Goal: Answer question/provide support: Share knowledge or assist other users

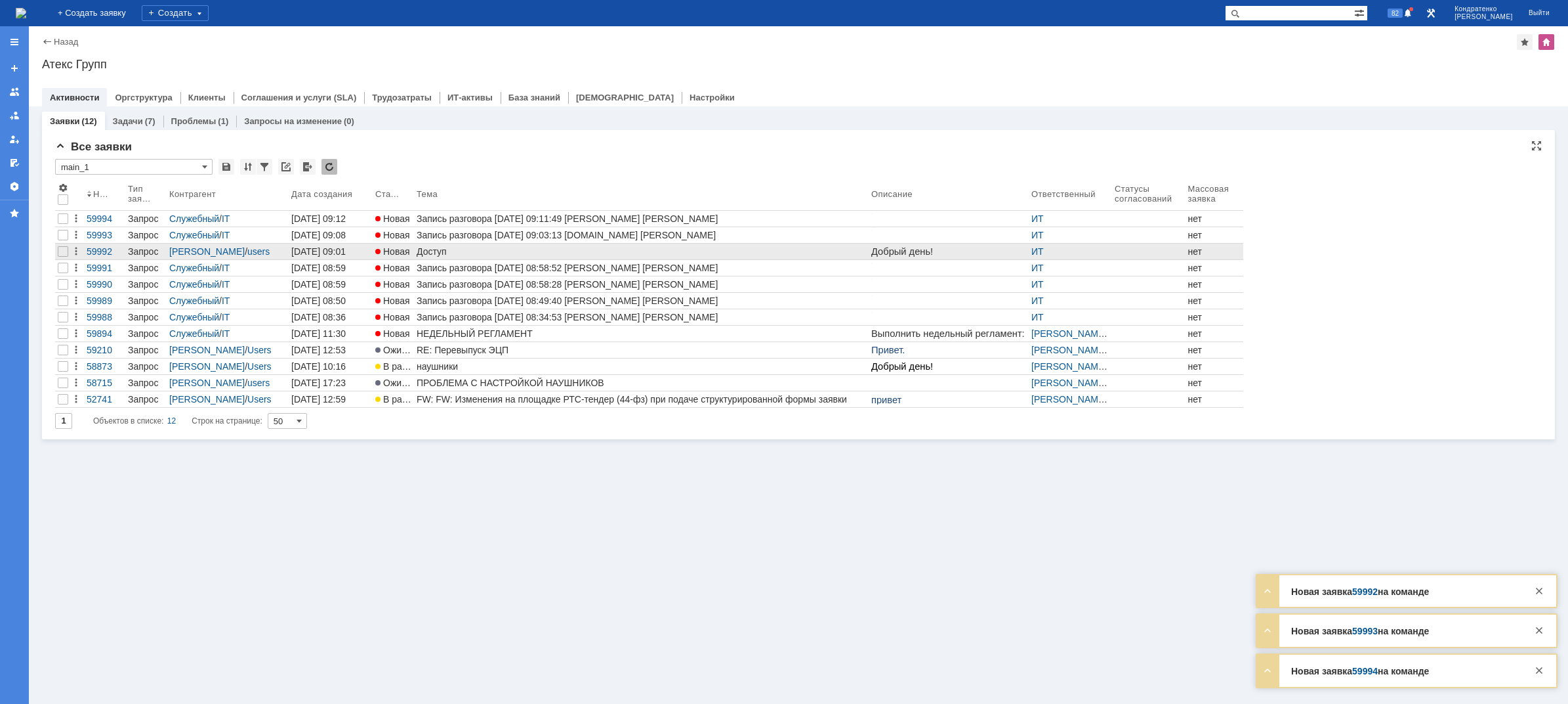
click at [484, 251] on div "Доступ" at bounding box center [642, 251] width 450 height 10
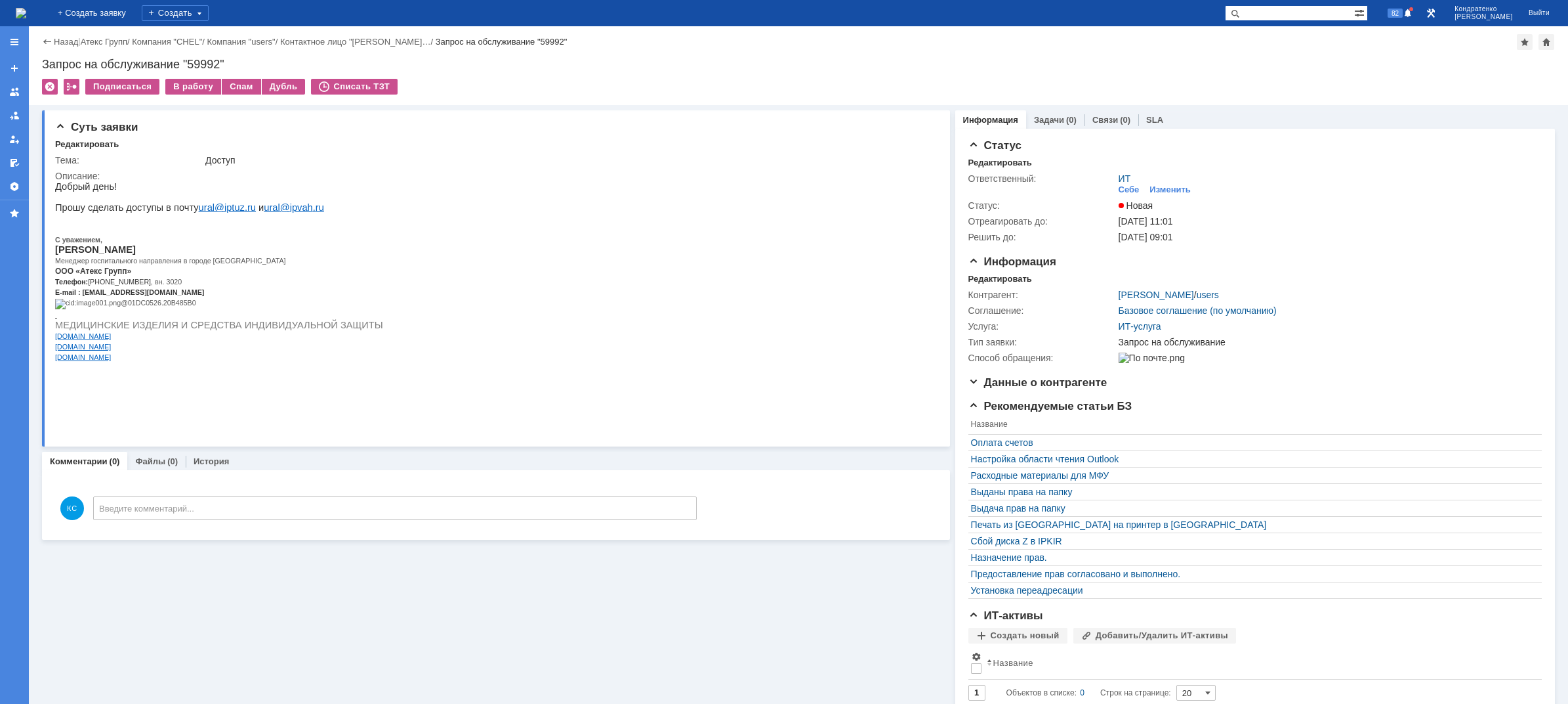
click at [26, 13] on img at bounding box center [21, 12] width 10 height 10
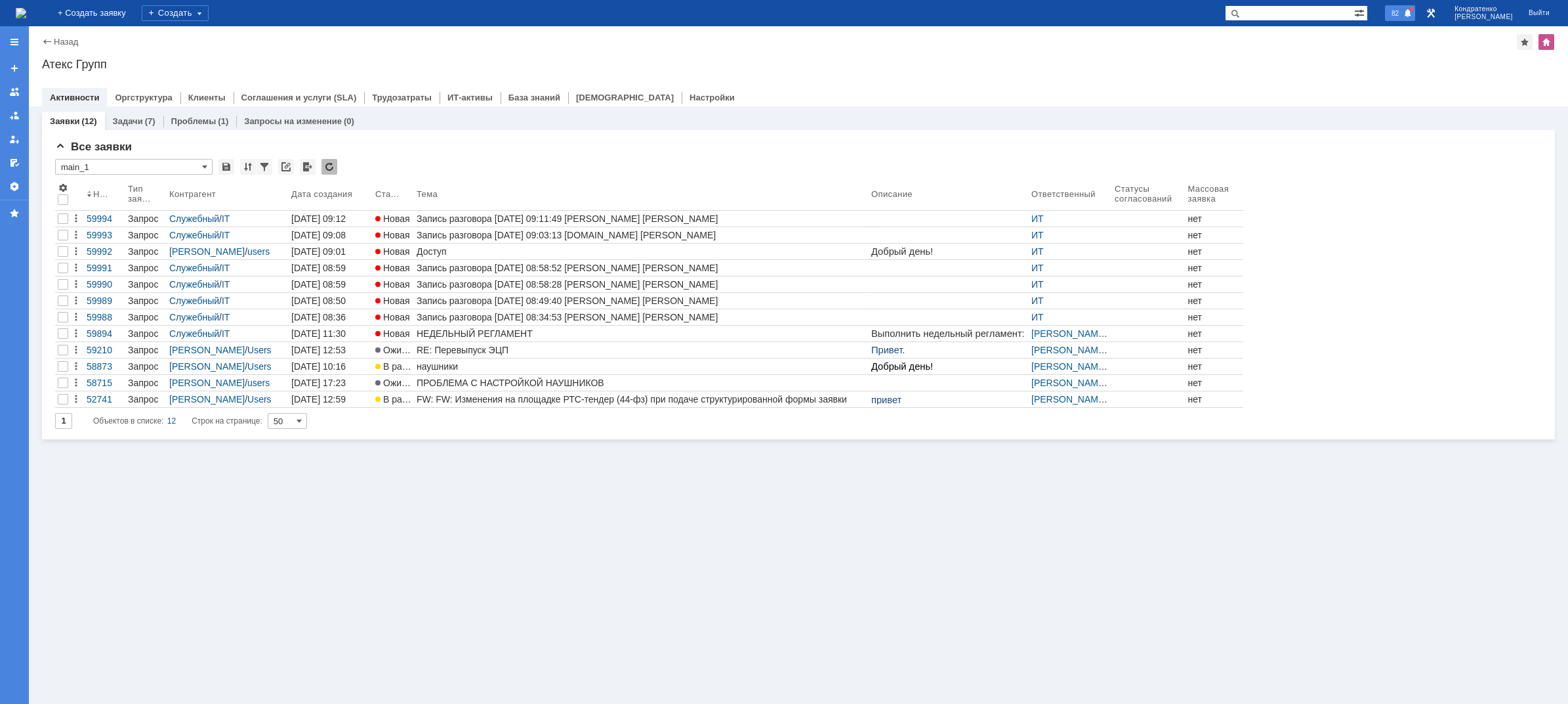
click at [1413, 6] on div "82" at bounding box center [1401, 13] width 31 height 16
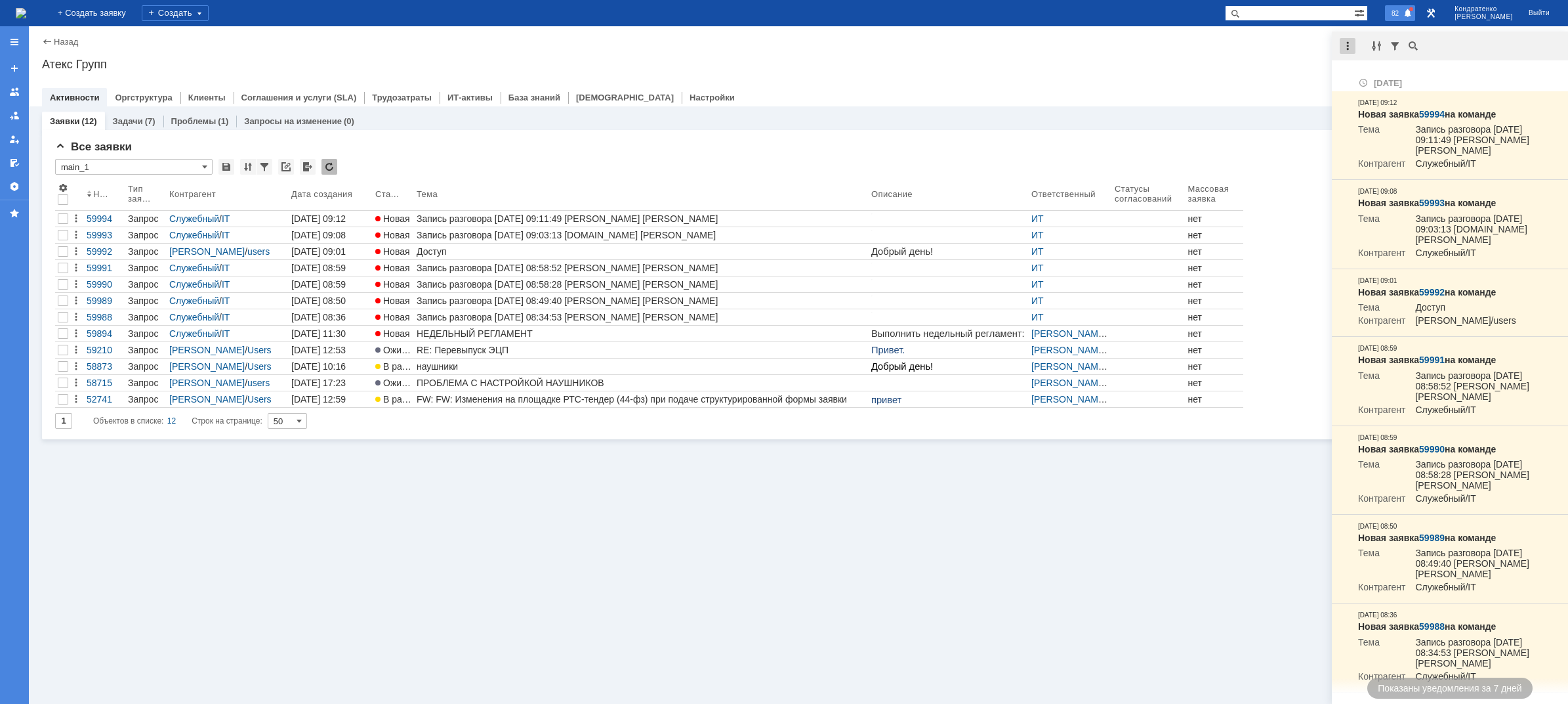
click at [1350, 41] on div at bounding box center [1347, 46] width 16 height 16
click at [1358, 77] on div "Отметить уведомления прочитанными" at bounding box center [1438, 79] width 176 height 9
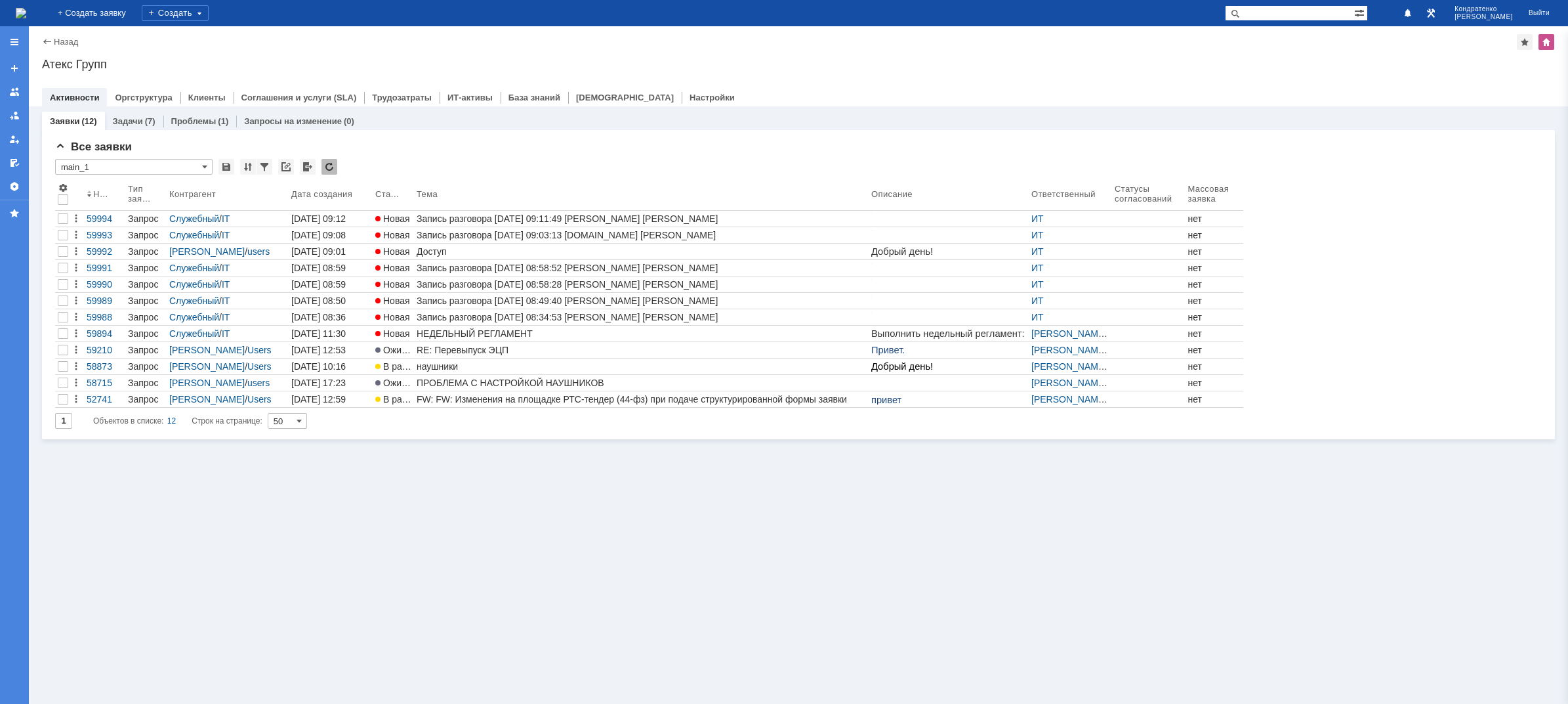
click at [1308, 66] on div "Атекс Групп" at bounding box center [799, 64] width 1513 height 13
click at [390, 483] on div "Заявки (12) Задачи (7) Проблемы (1) Запросы на изменение (0) Все заявки * main_…" at bounding box center [799, 405] width 1540 height 598
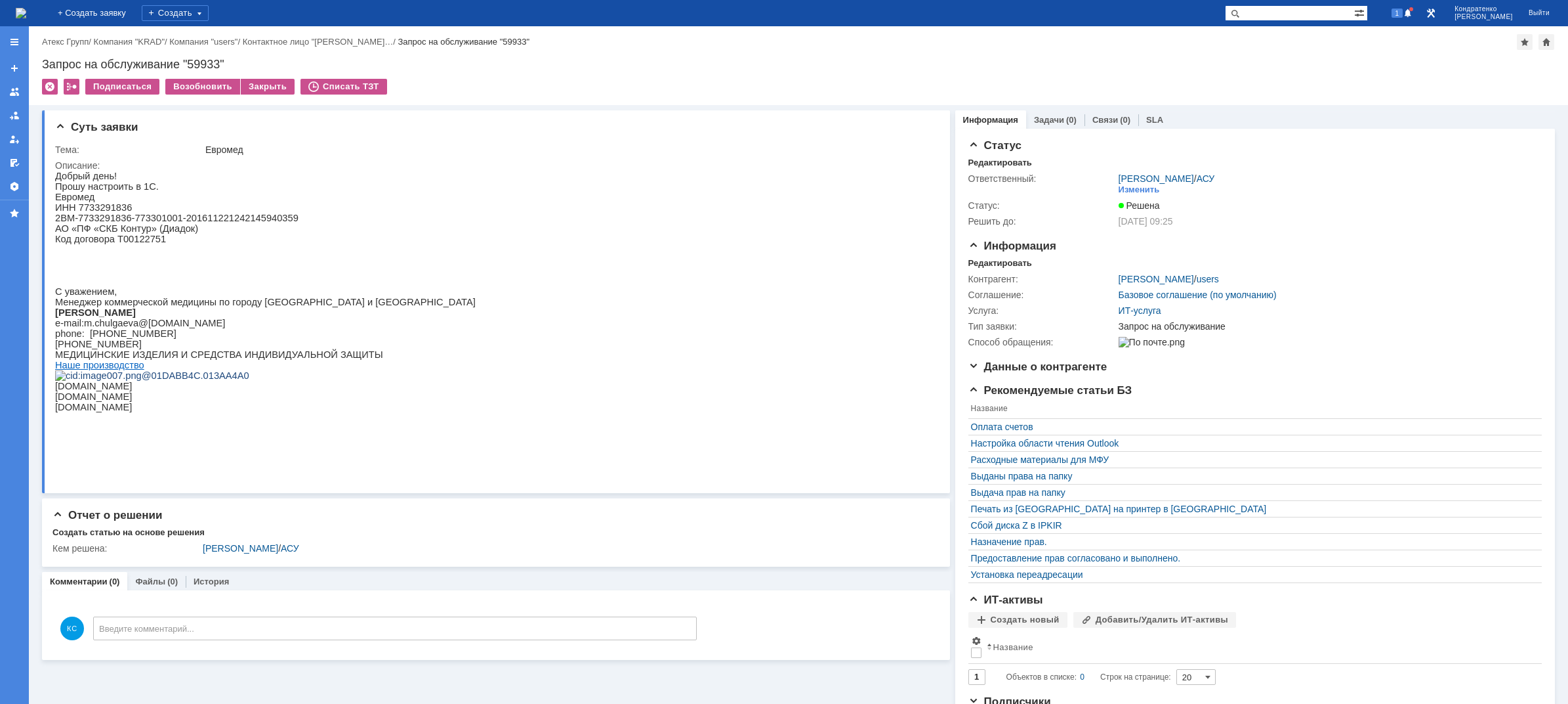
click at [26, 16] on img at bounding box center [21, 12] width 10 height 10
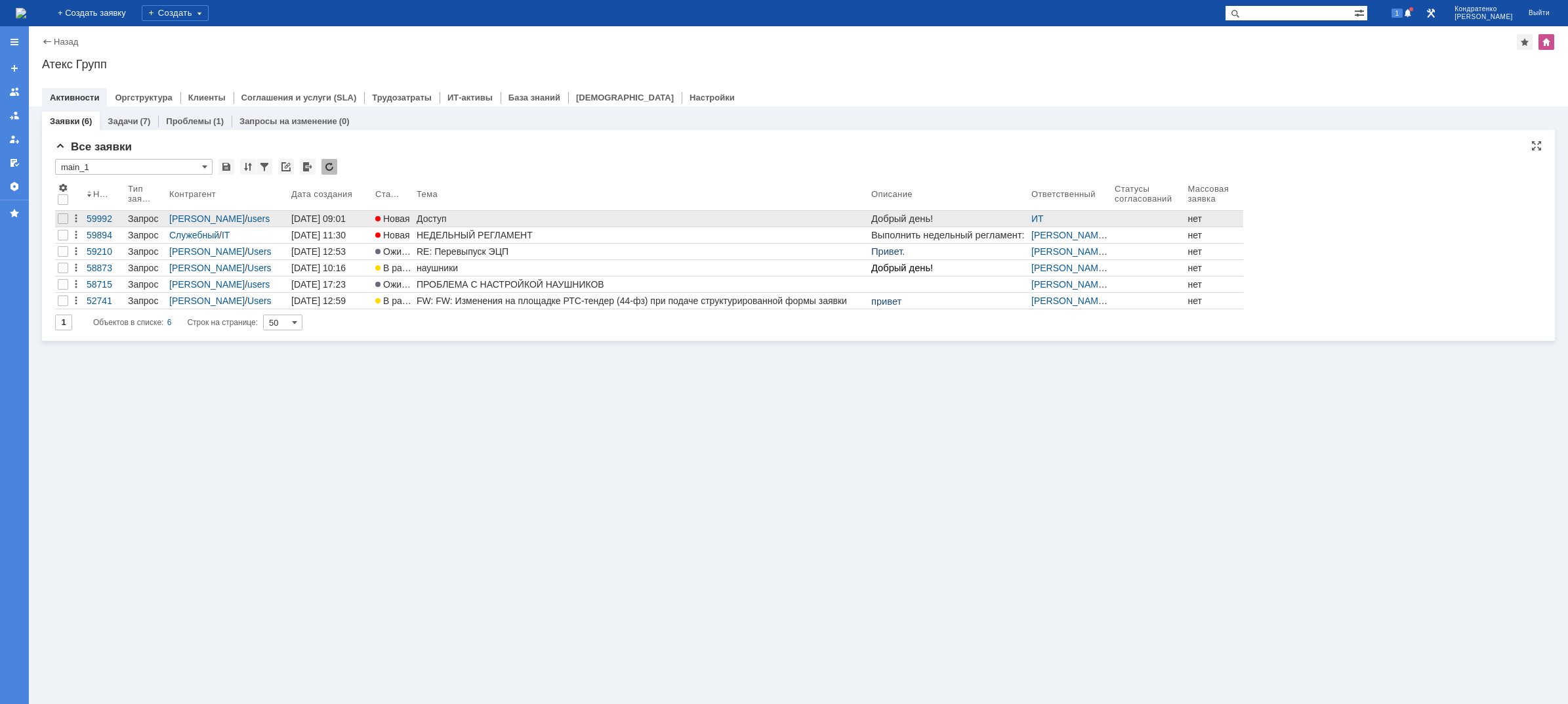
click at [418, 219] on div "Доступ" at bounding box center [642, 218] width 450 height 10
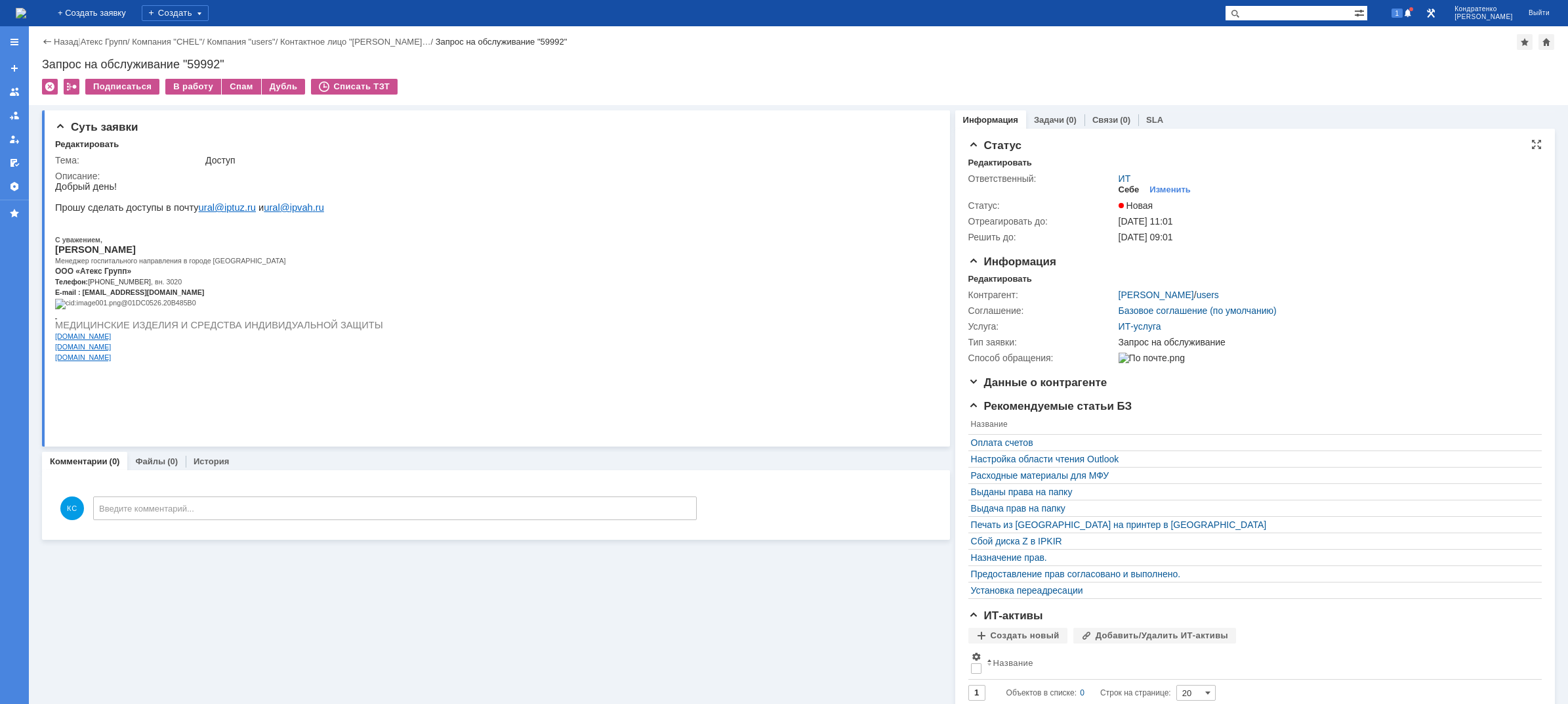
click at [1120, 189] on div "Себе" at bounding box center [1130, 190] width 21 height 10
click at [26, 12] on img at bounding box center [21, 12] width 10 height 10
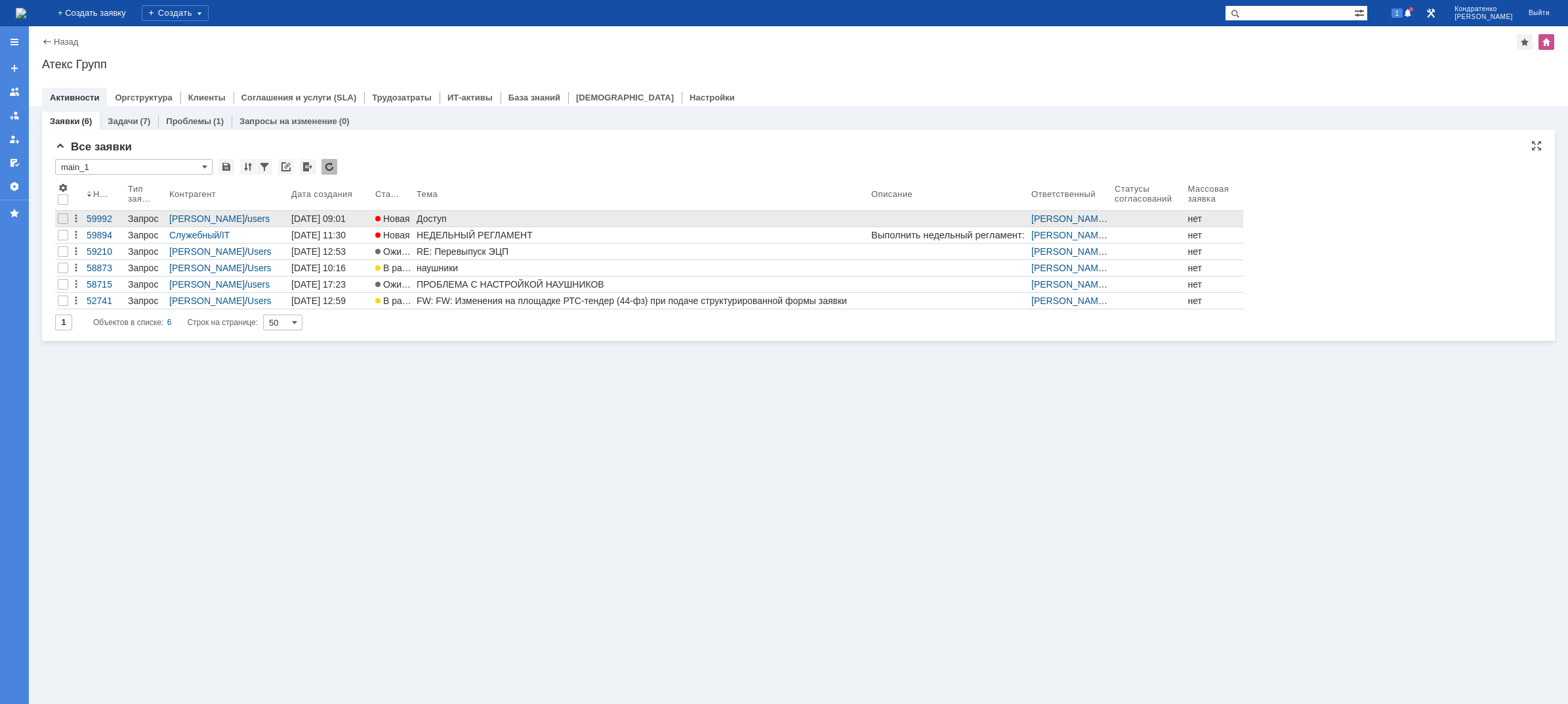
click at [435, 213] on div "Доступ" at bounding box center [642, 218] width 450 height 10
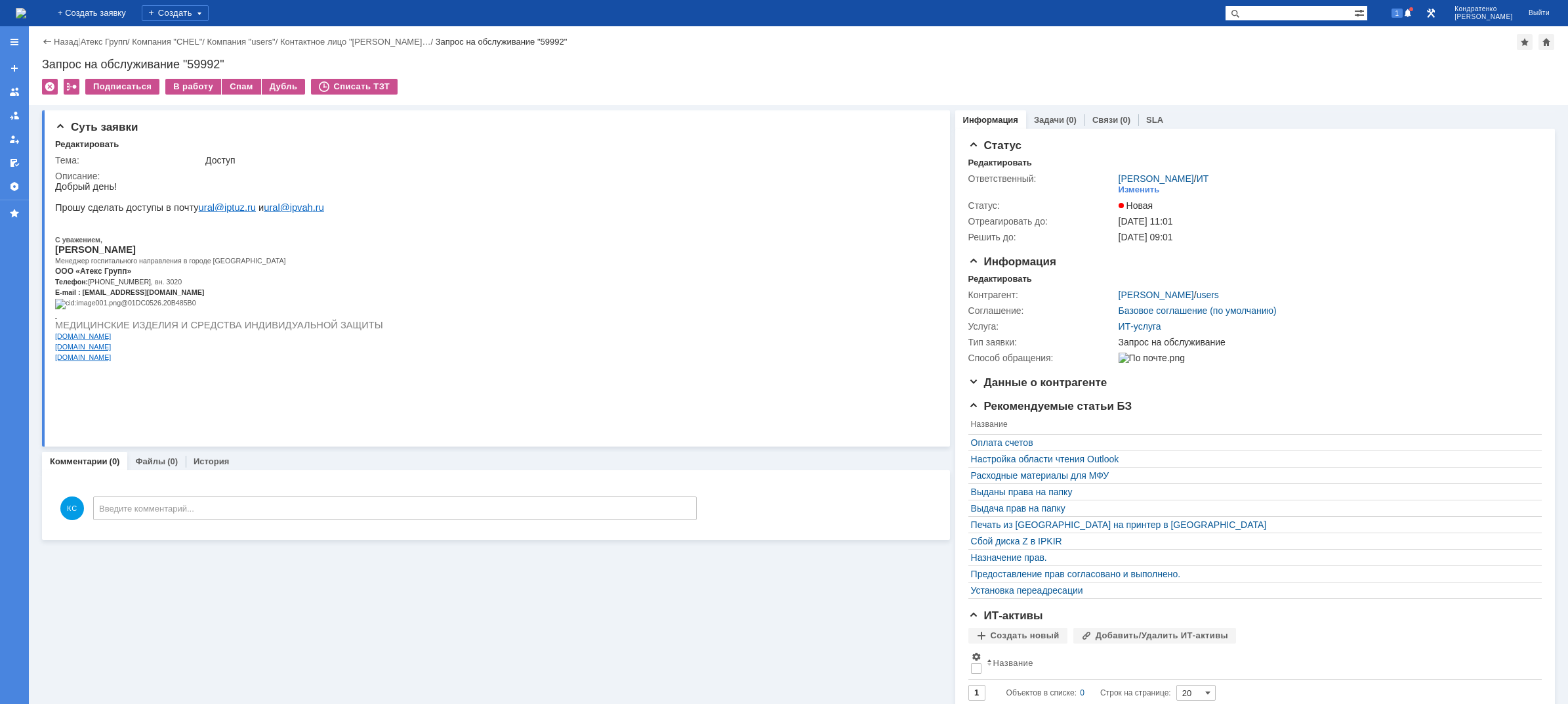
click at [478, 601] on div "Суть заявки Редактировать Тема: Доступ Описание: Комментарии (0) Файлы (0) Исто…" at bounding box center [496, 419] width 908 height 630
click at [26, 16] on img at bounding box center [21, 12] width 10 height 10
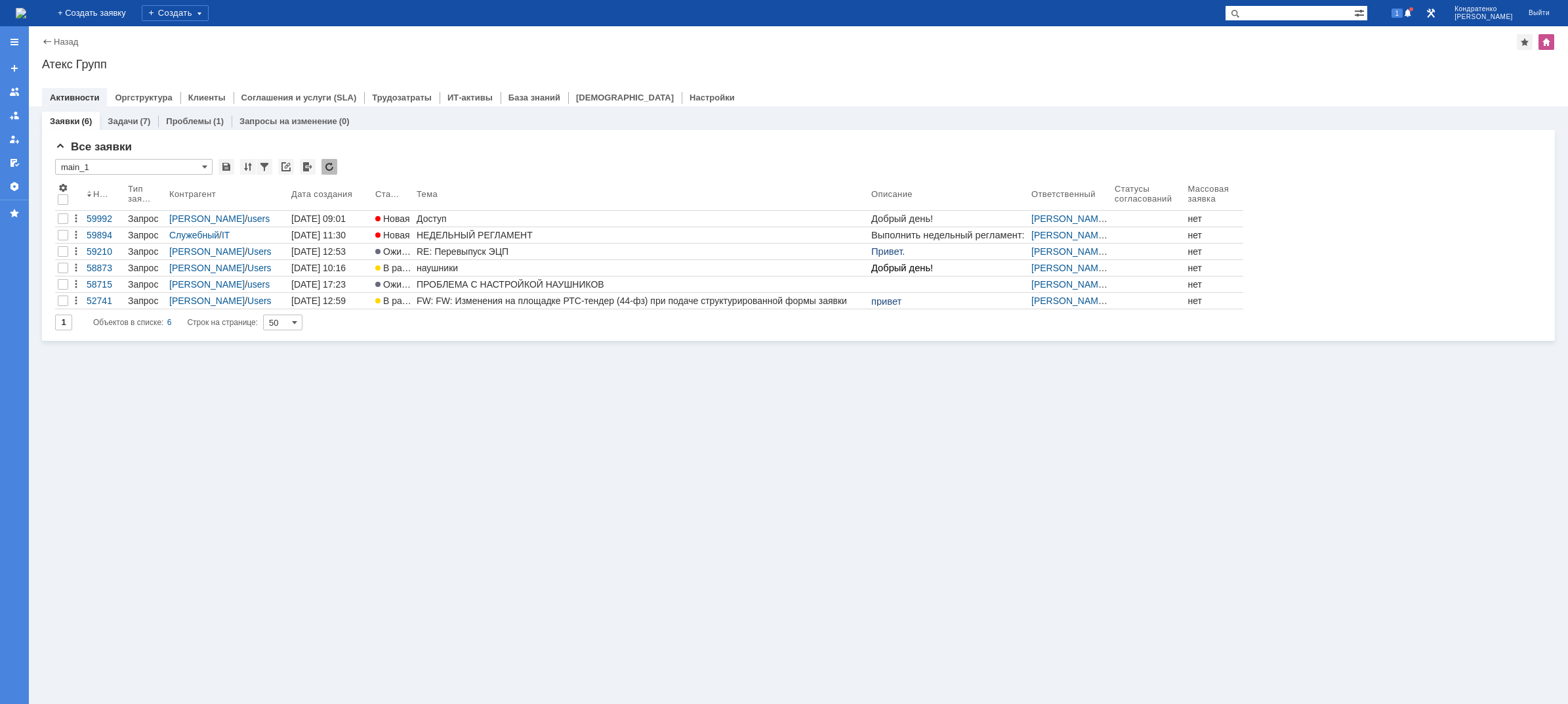
click at [630, 561] on div "Заявки (6) Задачи (7) Проблемы (1) Запросы на изменение (0) Все заявки * main_1…" at bounding box center [799, 405] width 1540 height 598
click at [496, 501] on div "Заявки (6) Задачи (7) Проблемы (1) Запросы на изменение (0) Все заявки * main_1…" at bounding box center [799, 405] width 1540 height 598
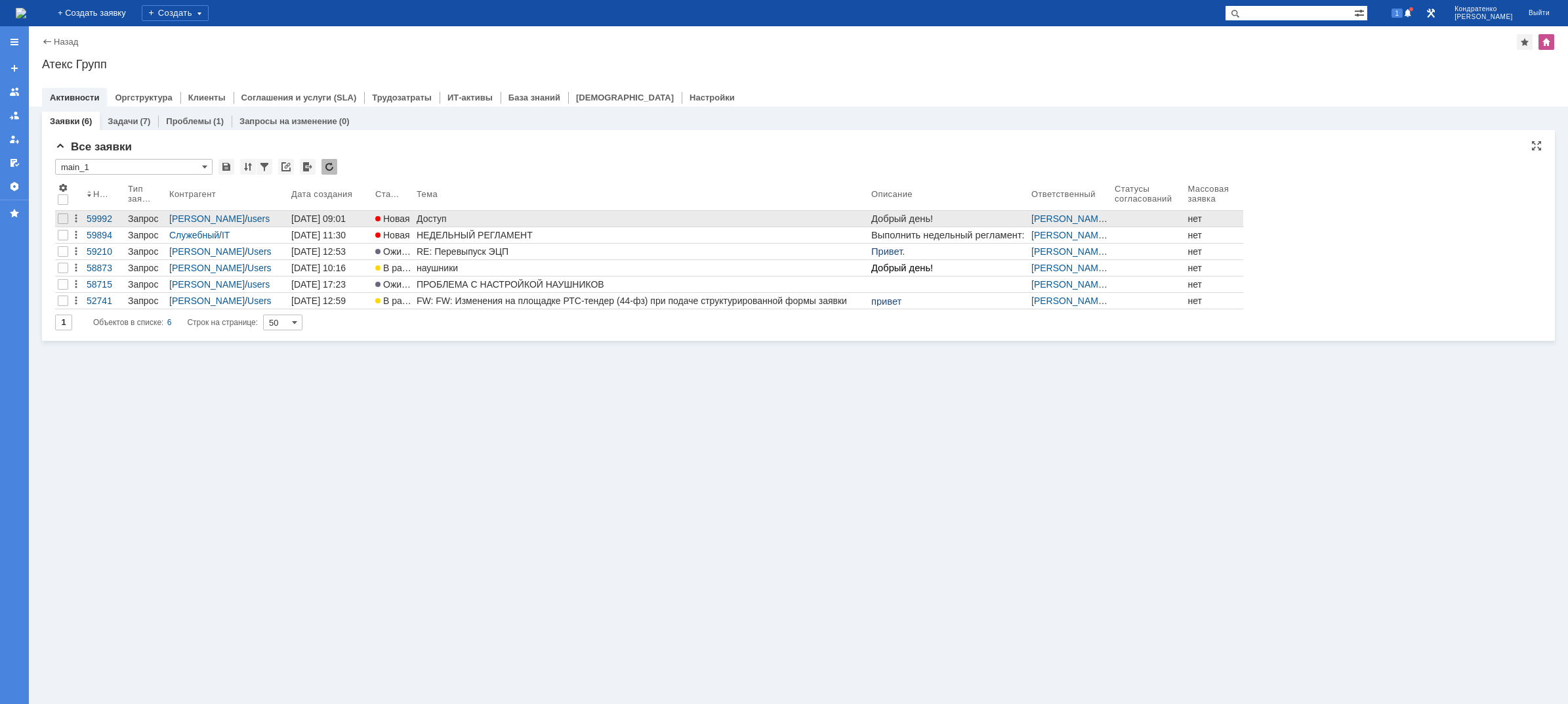
click at [476, 215] on div "Доступ" at bounding box center [642, 218] width 450 height 10
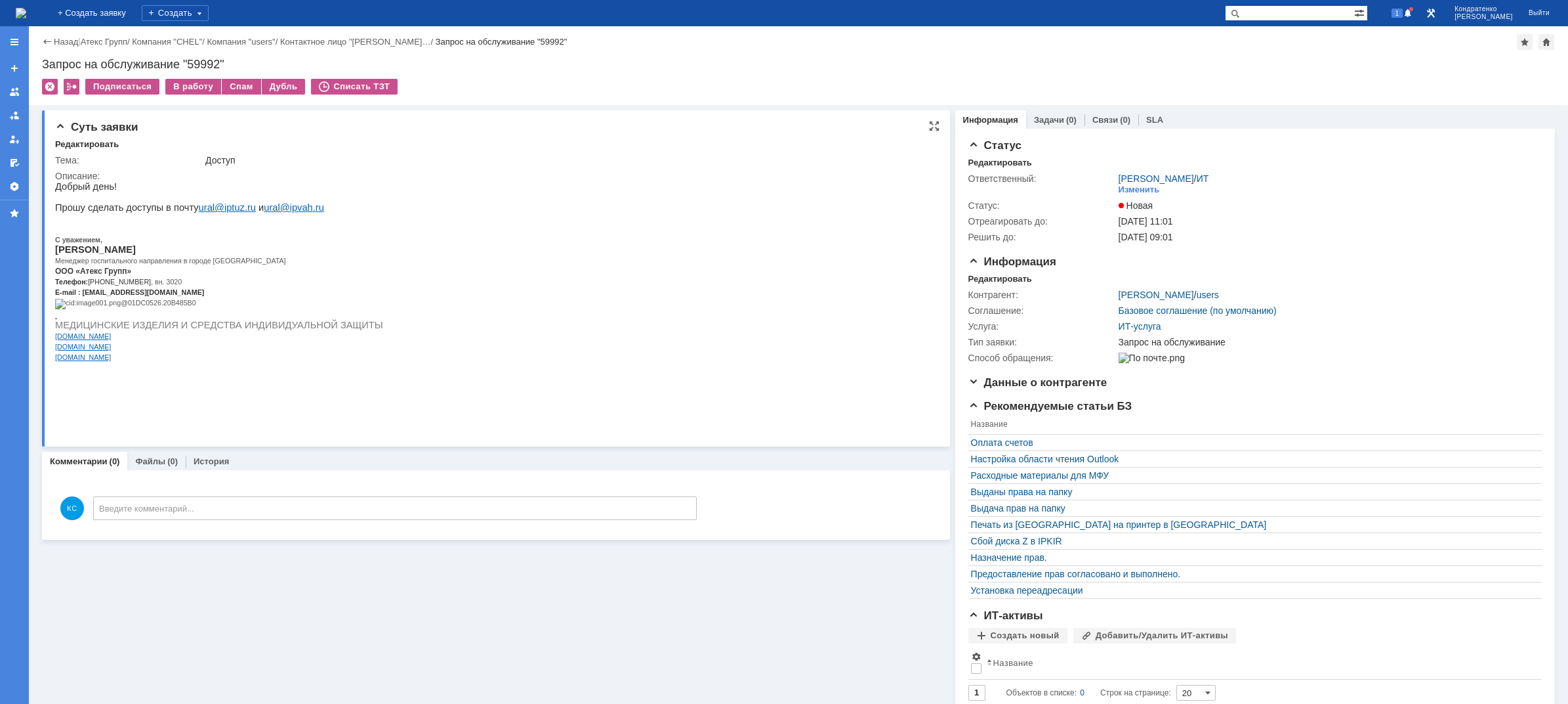
click at [167, 210] on p "Прошу сделать доступы в почту ural @ iptuz . ru и ural @ ipvah . ru" at bounding box center [219, 207] width 328 height 10
drag, startPoint x: 141, startPoint y: 215, endPoint x: 123, endPoint y: 215, distance: 18.0
click at [124, 212] on p "Прошу сделать доступы в почту ural @ iptuz . ru и ural @ ipvah . ru" at bounding box center [219, 207] width 328 height 10
click at [96, 212] on p "Прошу сделать доступы в почту ural @ iptuz . ru и ural @ ipvah . ru" at bounding box center [219, 207] width 328 height 10
drag, startPoint x: 164, startPoint y: 209, endPoint x: 94, endPoint y: 212, distance: 70.1
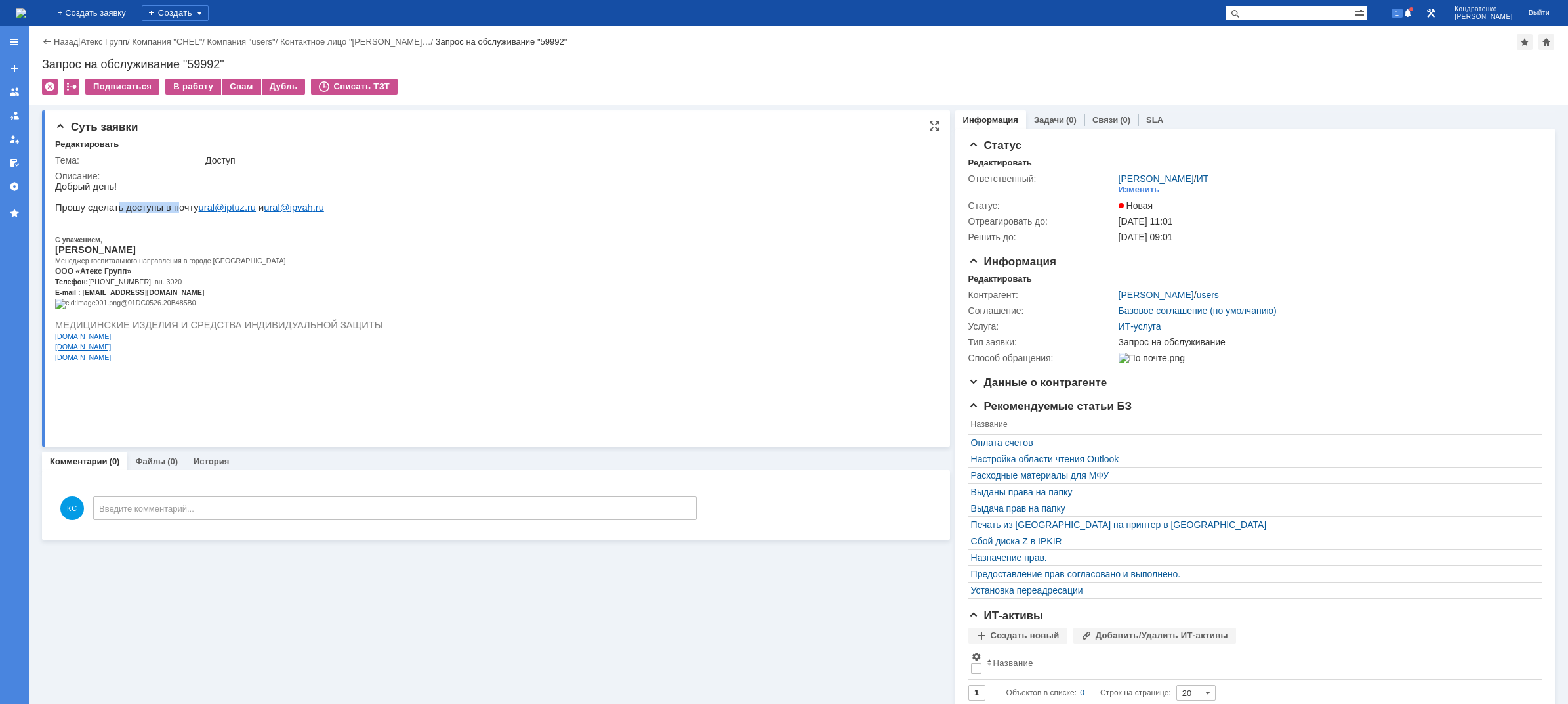
click at [112, 211] on p "Прошу сделать доступы в почту ural @ iptuz . ru и ural @ ipvah . ru" at bounding box center [219, 207] width 328 height 10
drag, startPoint x: 83, startPoint y: 213, endPoint x: 173, endPoint y: 212, distance: 90.0
click at [173, 212] on p "Прошу сделать доступы в почту ural @ iptuz . ru и ural @ ipvah . ru" at bounding box center [219, 207] width 328 height 10
click at [177, 212] on p "Прошу сделать доступы в почту ural @ iptuz . ru и ural @ ipvah . ru" at bounding box center [219, 207] width 328 height 10
drag, startPoint x: 186, startPoint y: 214, endPoint x: 239, endPoint y: 211, distance: 53.1
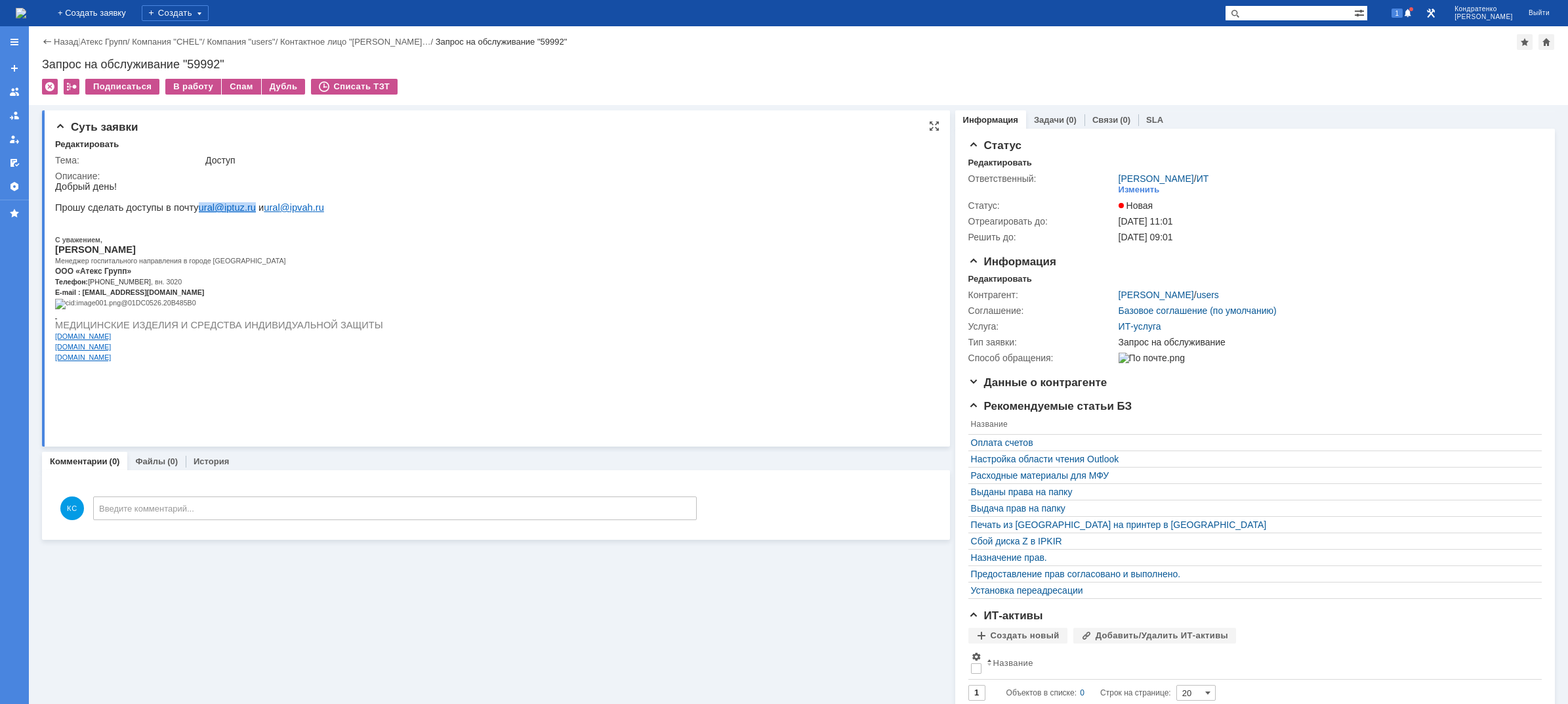
click at [239, 211] on p "Прошу сделать доступы в почту ural @ iptuz . ru и ural @ ipvah . ru" at bounding box center [219, 207] width 328 height 10
copy link "ural @ iptuz . ru"
click at [137, 208] on p "Прошу сделать доступы в почту ural @ iptuz . ru и ural @ ipvah . ru" at bounding box center [219, 207] width 328 height 10
click at [183, 83] on div "В работу" at bounding box center [193, 86] width 56 height 16
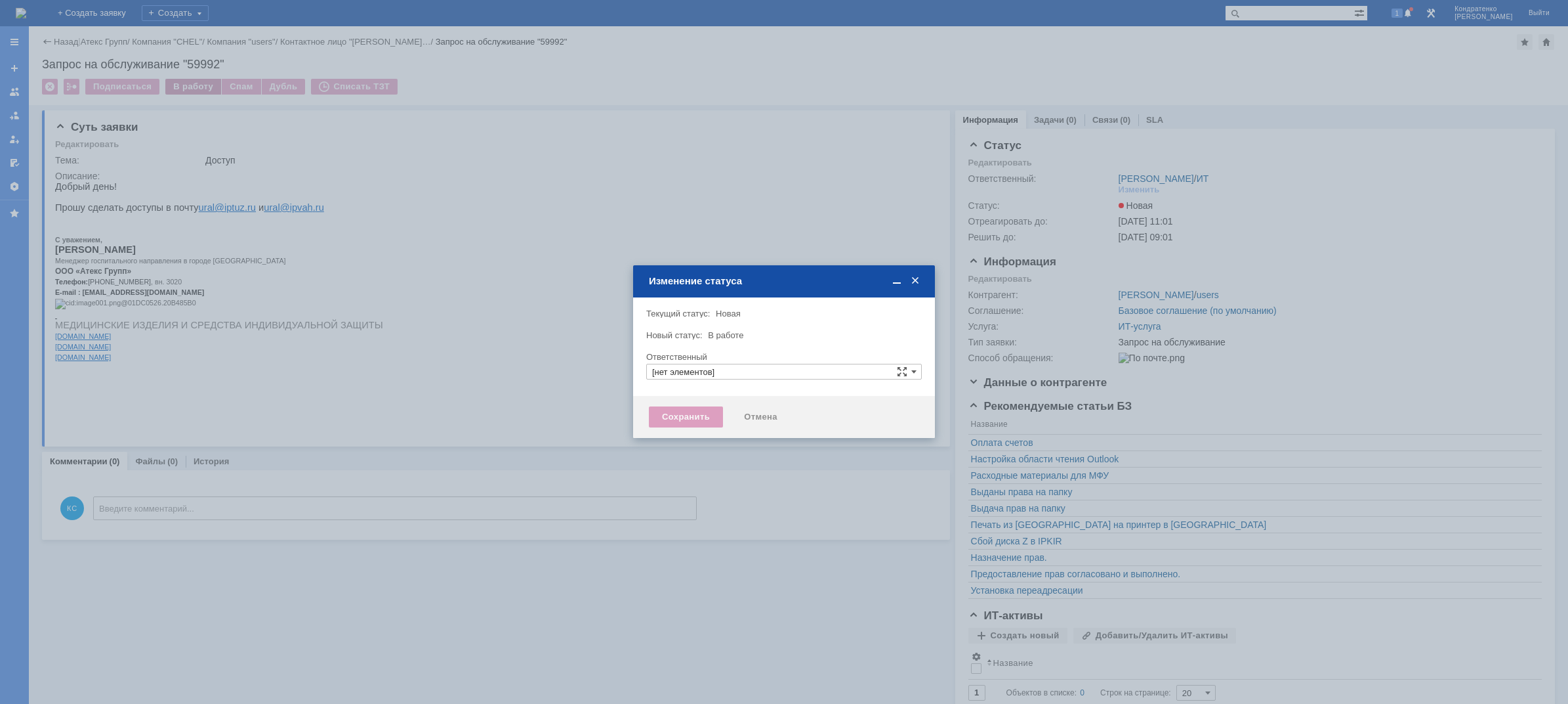
type input "[PERSON_NAME]"
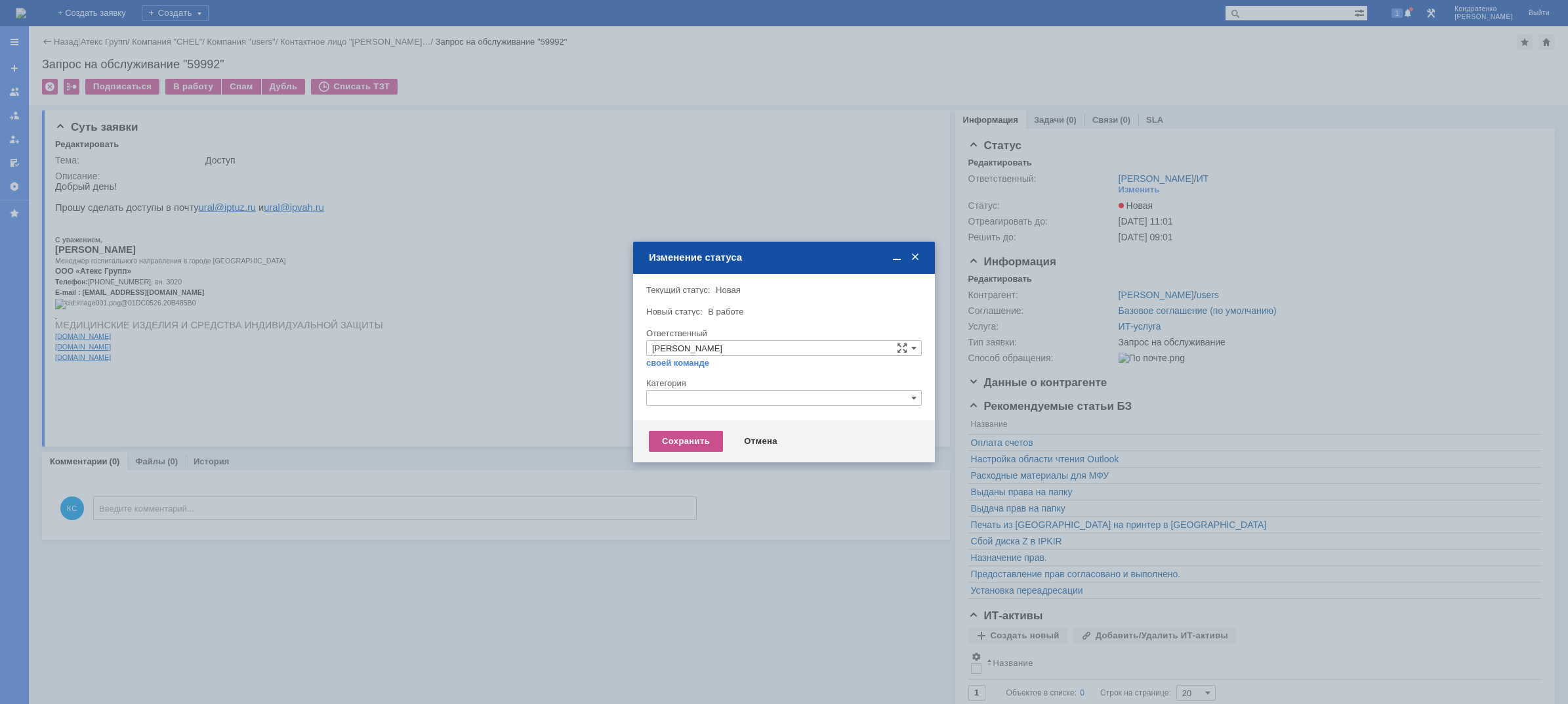
click at [684, 406] on div at bounding box center [784, 410] width 275 height 9
click at [688, 400] on input "text" at bounding box center [784, 398] width 275 height 16
click at [692, 463] on span "Прочее" at bounding box center [784, 459] width 264 height 10
click at [690, 446] on div "Сохранить" at bounding box center [685, 441] width 74 height 21
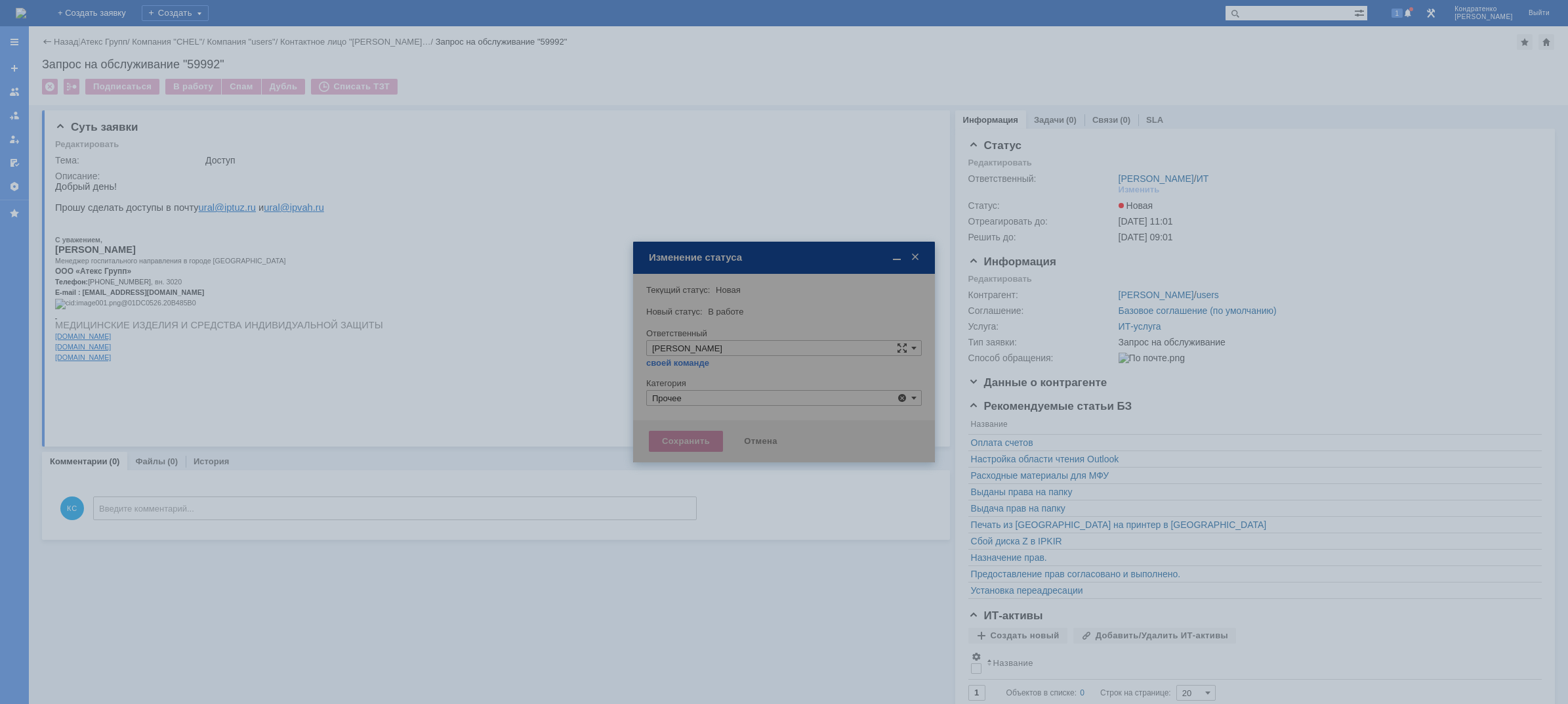
type input "Прочее"
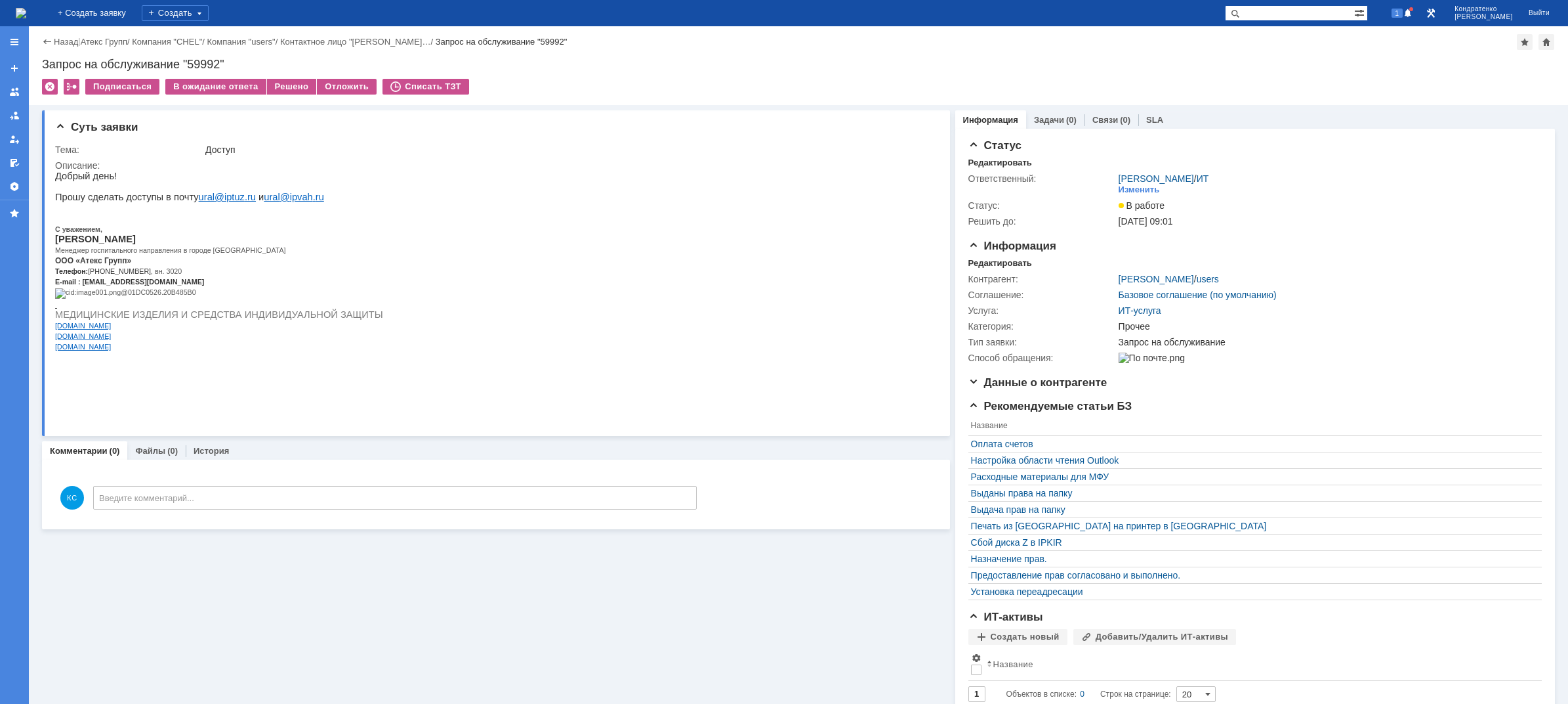
click at [26, 15] on img at bounding box center [21, 12] width 10 height 10
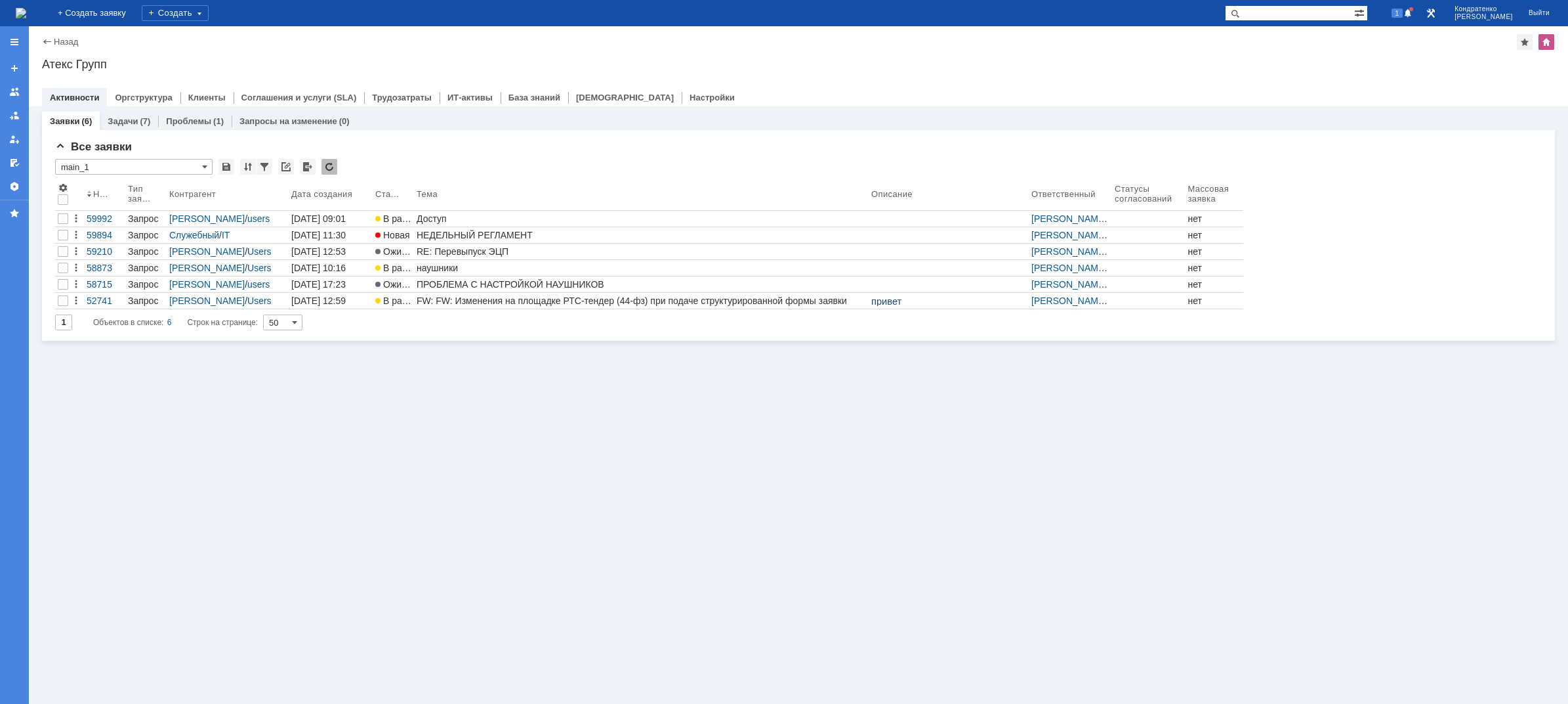
click at [635, 405] on div "Заявки (6) Задачи (7) Проблемы (1) Запросы на изменение (0) Все заявки * main_1…" at bounding box center [799, 405] width 1540 height 598
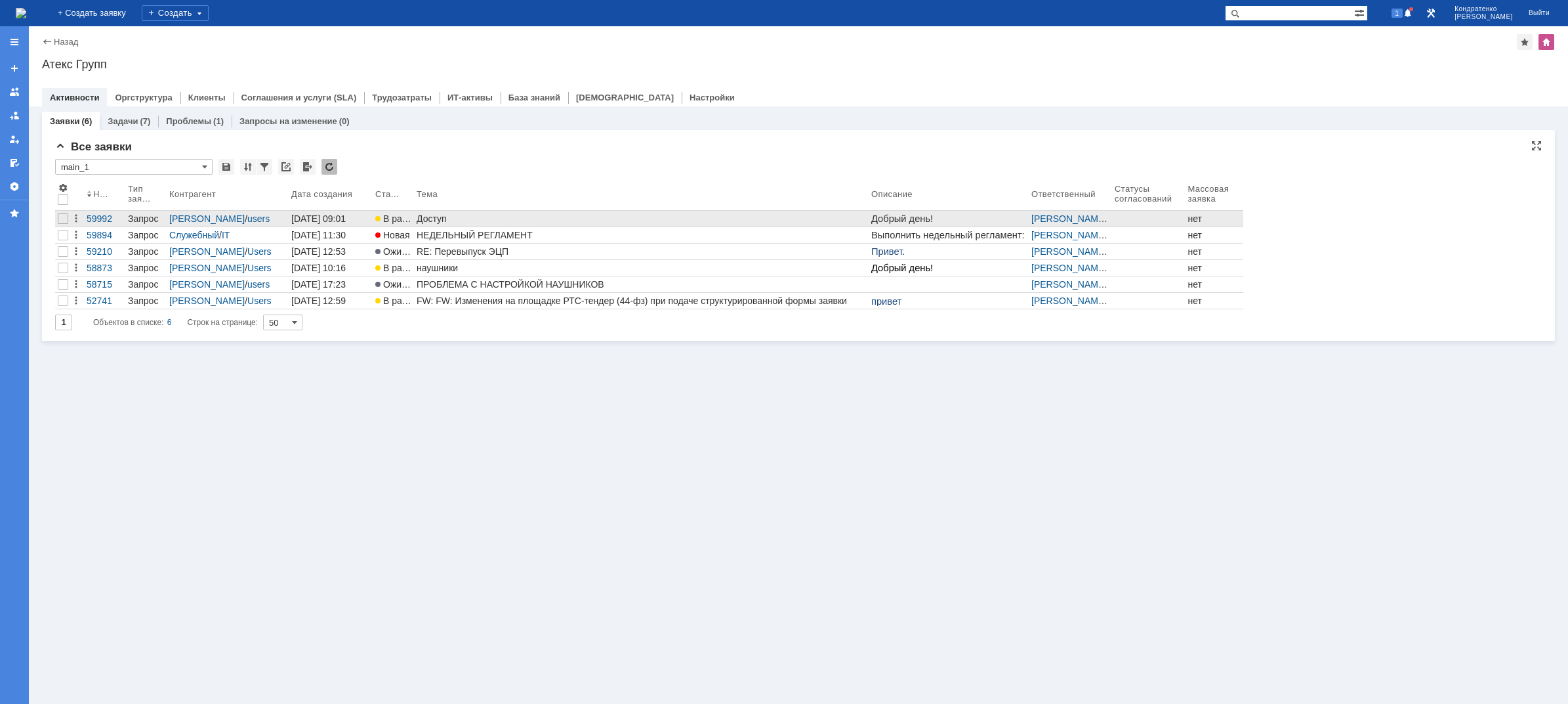
click at [436, 216] on div "Доступ" at bounding box center [642, 218] width 450 height 10
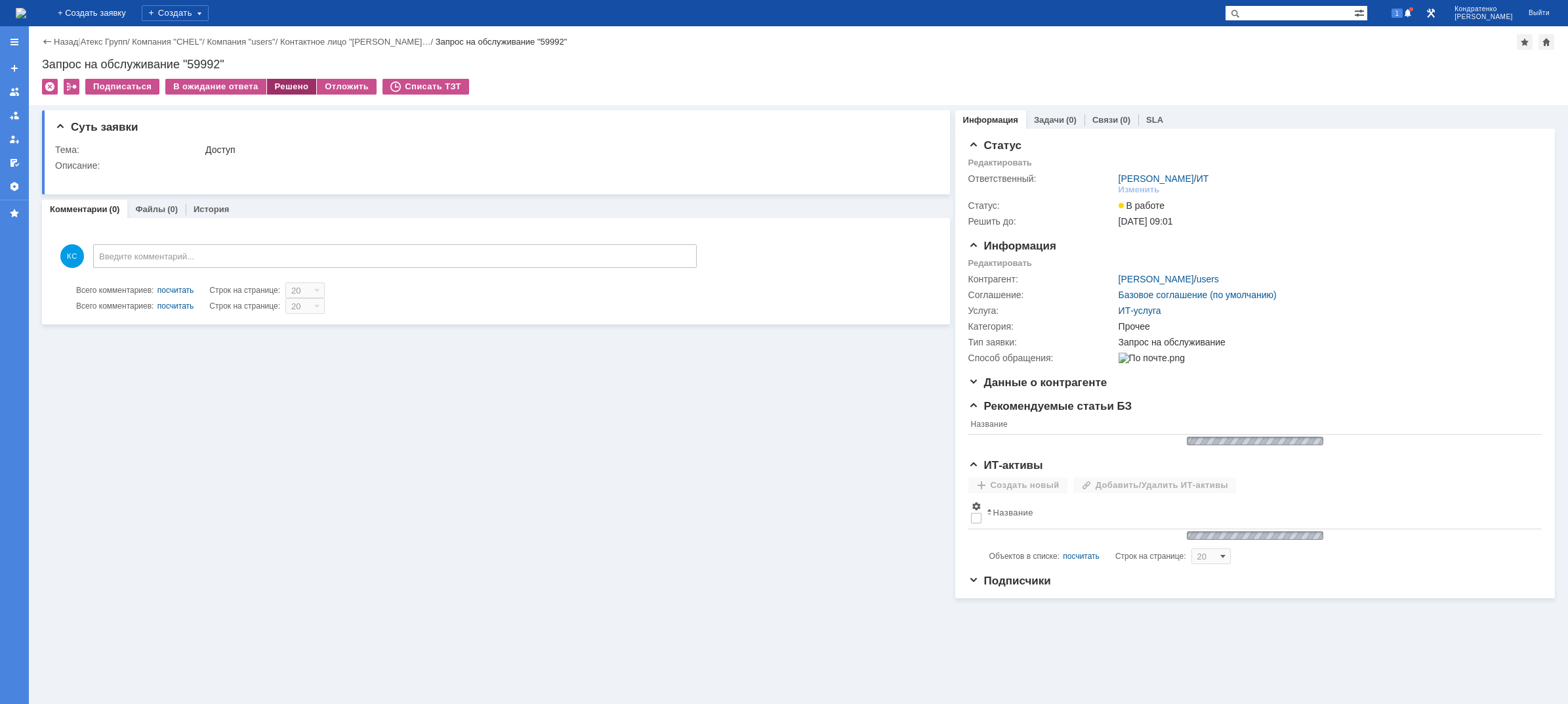
click at [284, 86] on div "Решено" at bounding box center [292, 86] width 50 height 16
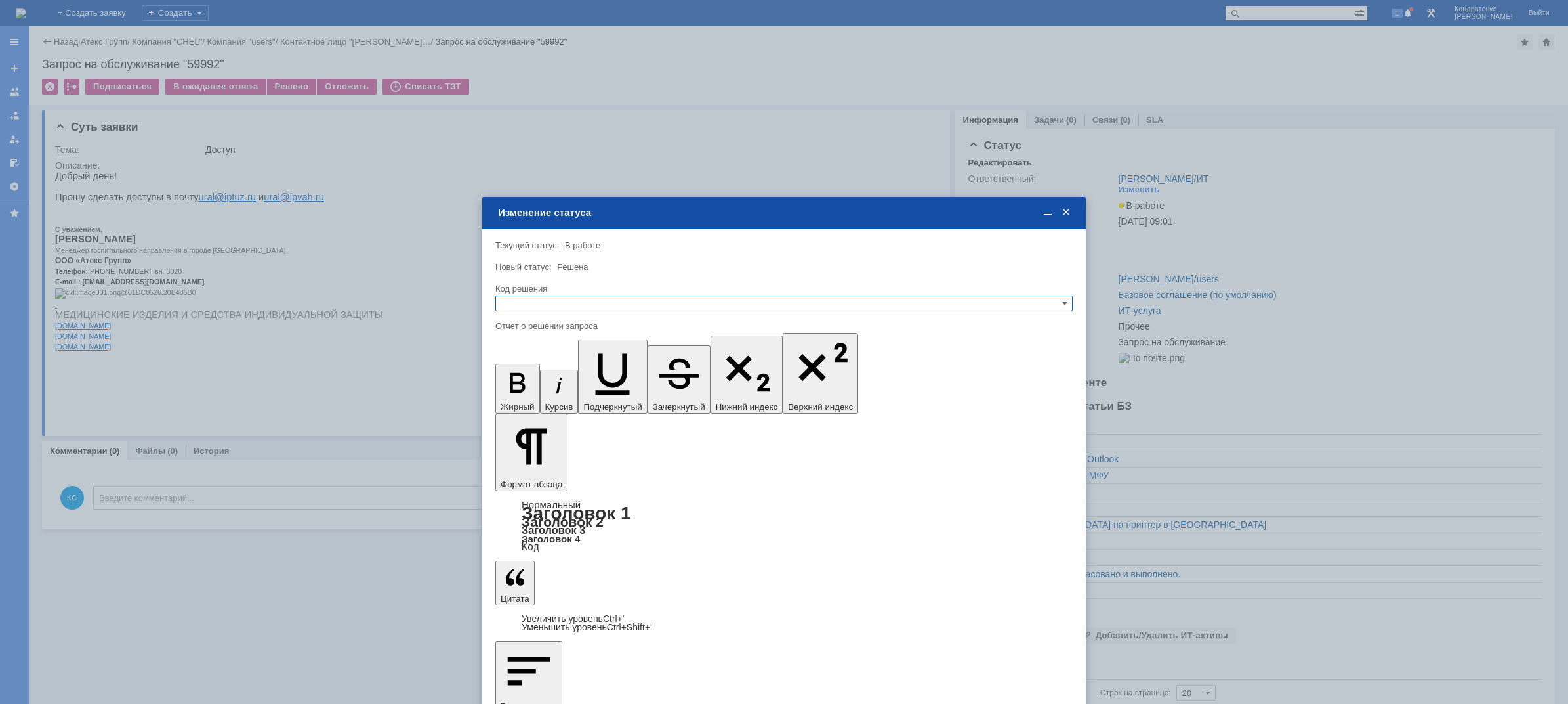
click at [557, 301] on input "text" at bounding box center [784, 303] width 577 height 16
click at [551, 364] on span "Решено" at bounding box center [784, 367] width 565 height 10
type input "Решено"
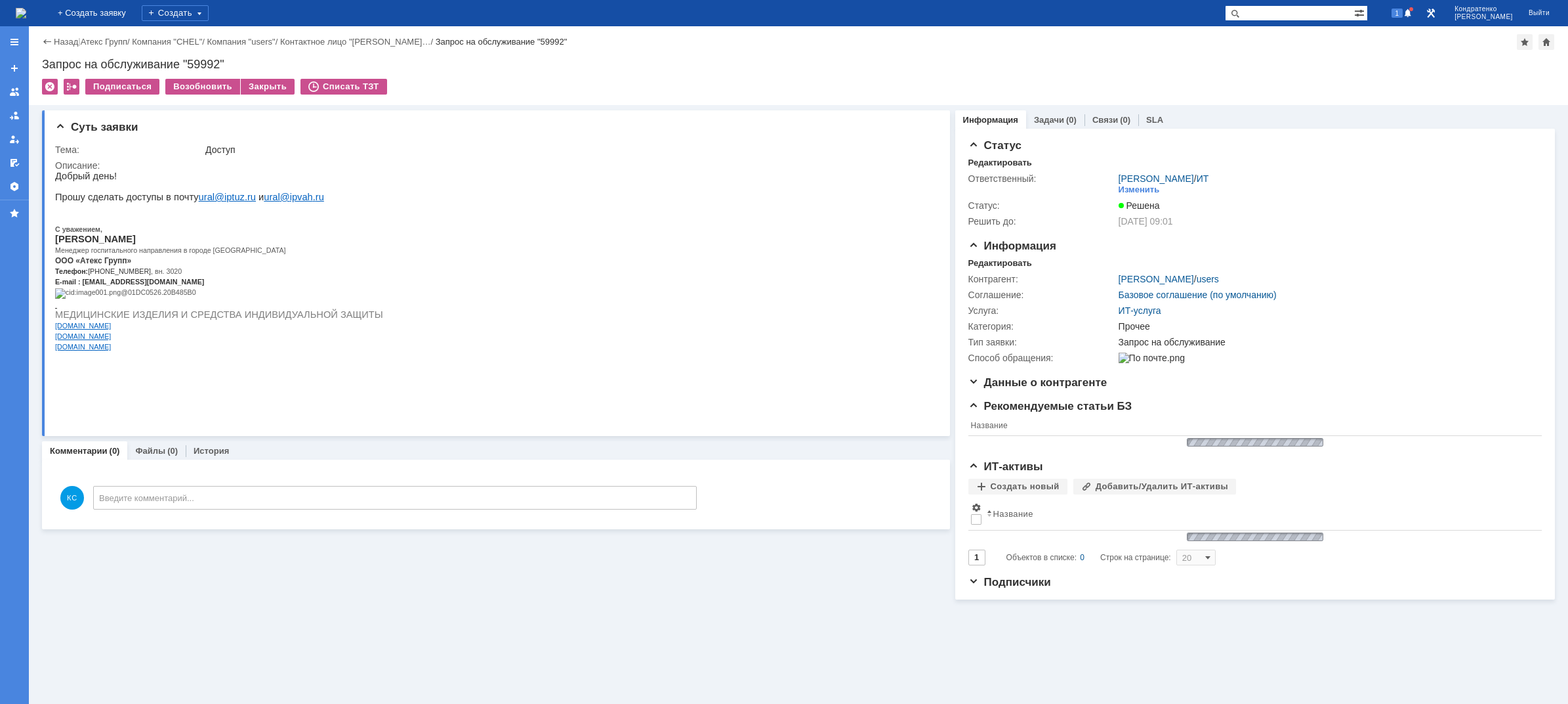
click at [127, 23] on div "На домашнюю + Создать заявку Создать 1 [PERSON_NAME]" at bounding box center [784, 13] width 1568 height 26
click at [26, 18] on img at bounding box center [21, 12] width 10 height 10
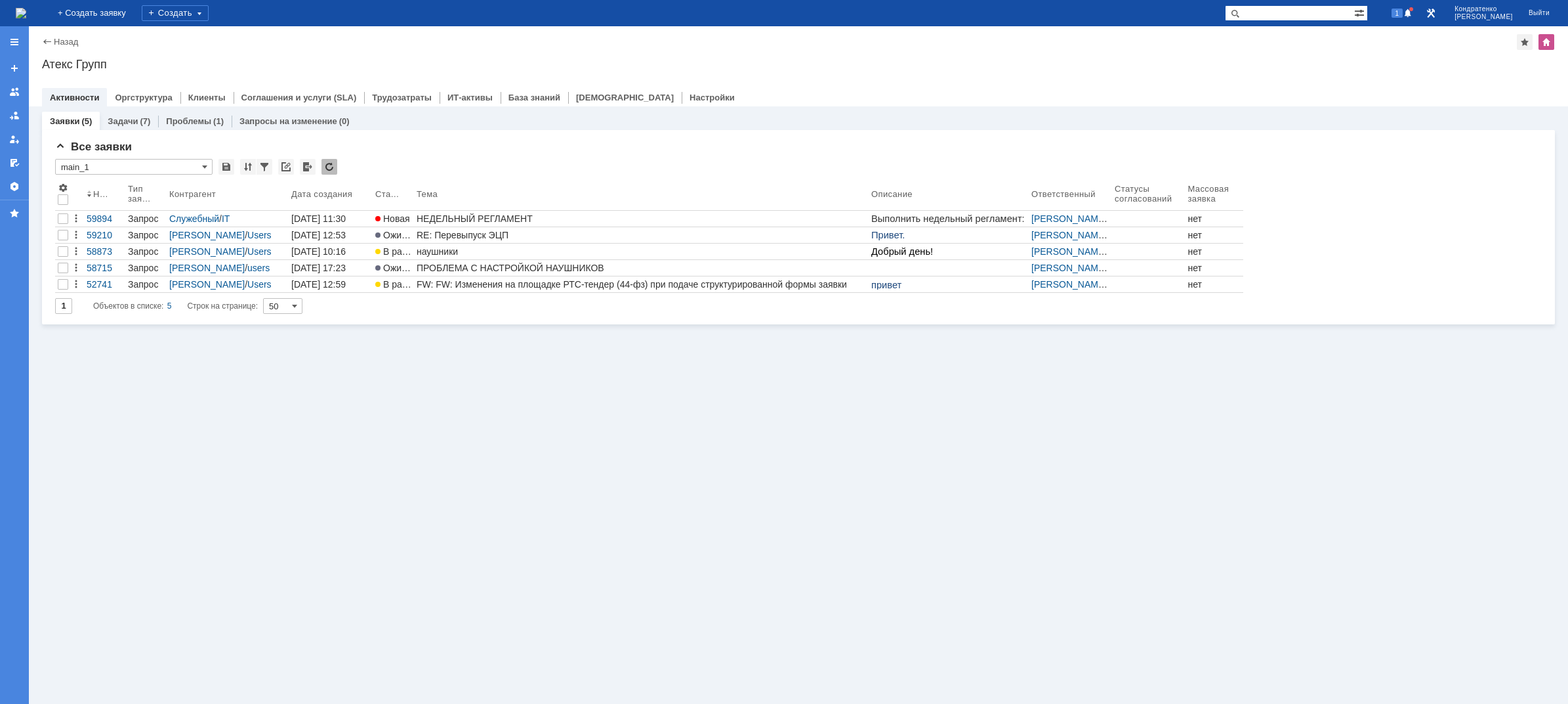
click at [545, 346] on div "Заявки (5) Задачи (7) Проблемы (1) Запросы на изменение (0) Все заявки * main_1…" at bounding box center [799, 405] width 1540 height 598
